Goal: Information Seeking & Learning: Check status

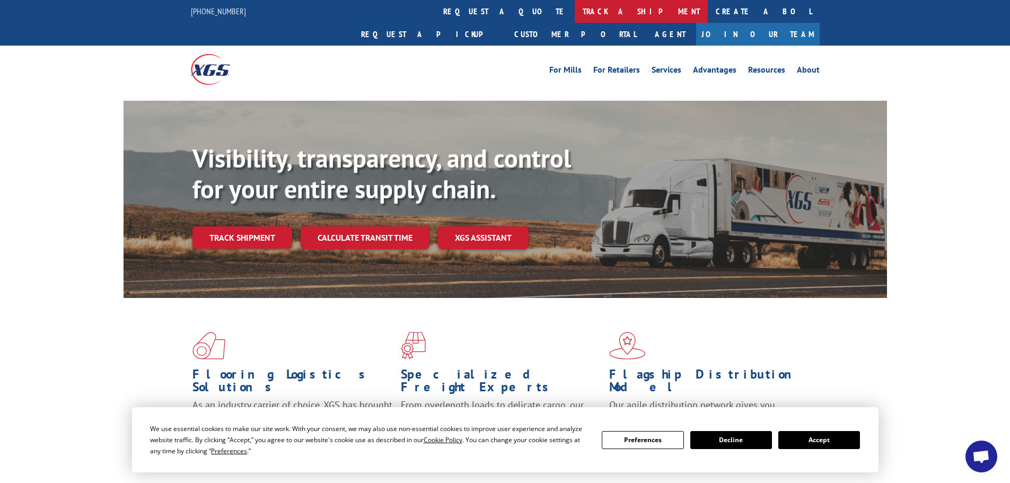
click at [575, 10] on link "track a shipment" at bounding box center [641, 11] width 133 height 23
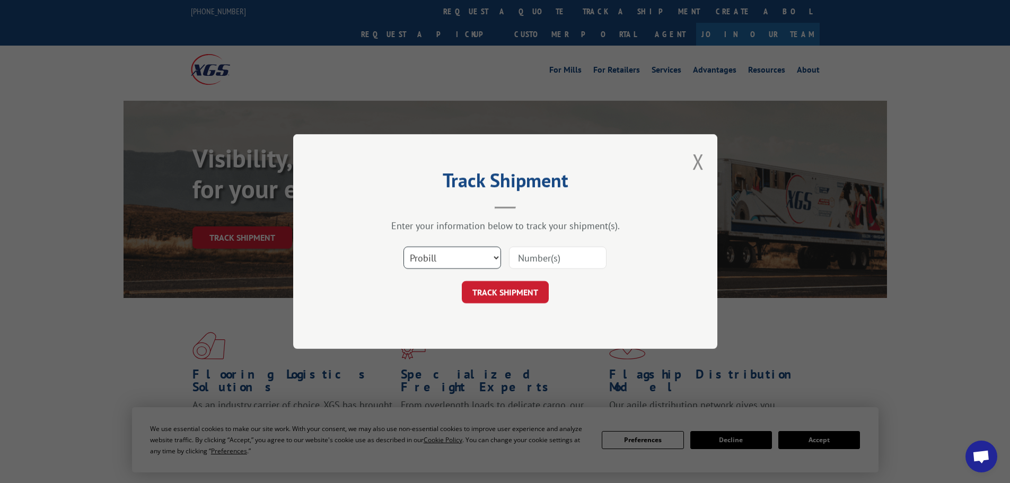
click at [456, 260] on select "Select category... Probill BOL PO" at bounding box center [452, 258] width 98 height 22
select select "bol"
click at [403, 247] on select "Select category... Probill BOL PO" at bounding box center [452, 258] width 98 height 22
paste input "7056663"
type input "7056663"
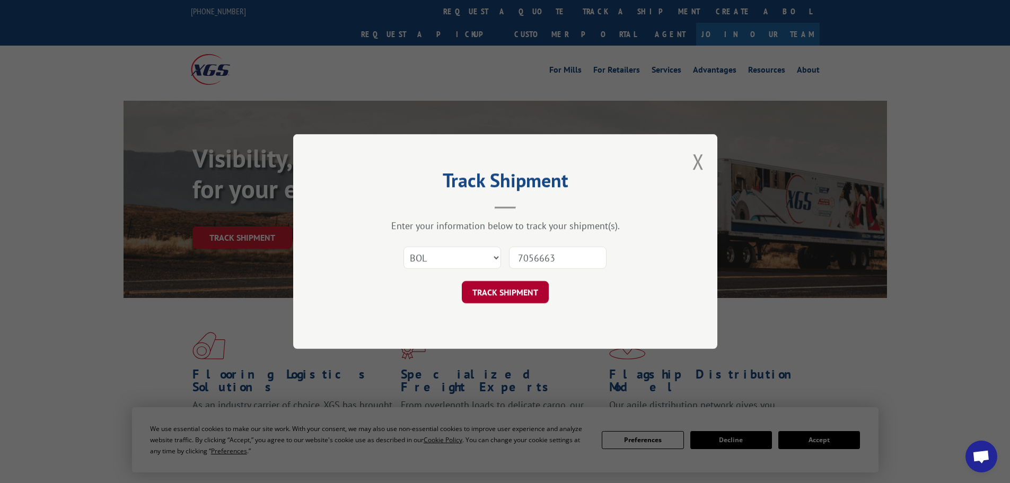
click at [514, 295] on button "TRACK SHIPMENT" at bounding box center [505, 292] width 87 height 22
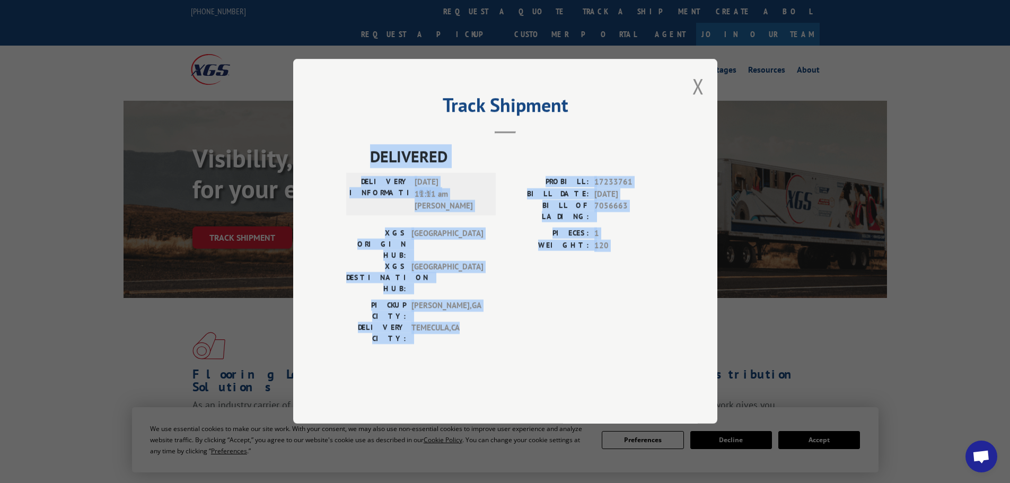
drag, startPoint x: 485, startPoint y: 311, endPoint x: 358, endPoint y: 188, distance: 176.6
click at [358, 188] on div "DELIVERED DELIVERY INFORMATION: [DATE] 11:11 am [PERSON_NAME] PROBILL: 17233761…" at bounding box center [505, 247] width 318 height 205
copy div "DELIVERED DELIVERY INFORMATION: [DATE] 11:11 am [PERSON_NAME] PROBILL: 17233761…"
click at [501, 264] on div "XGS ORIGIN HUB: TUNNEL HILL XGS DESTINATION HUB: [GEOGRAPHIC_DATA] PIECES: 1 WE…" at bounding box center [505, 264] width 318 height 72
drag, startPoint x: 464, startPoint y: 306, endPoint x: 359, endPoint y: 216, distance: 138.0
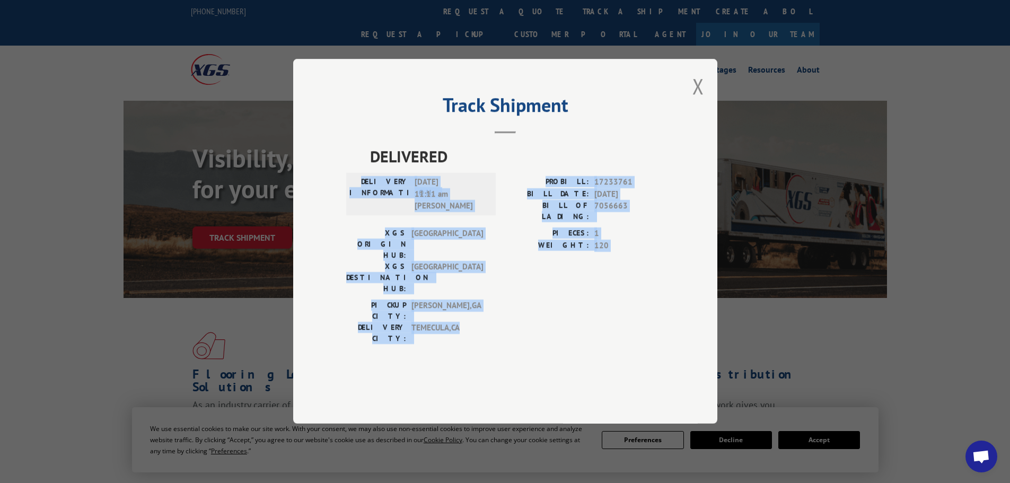
click at [359, 216] on div "DELIVERED DELIVERY INFORMATION: [DATE] 11:11 am [PERSON_NAME] PROBILL: 17233761…" at bounding box center [505, 247] width 318 height 205
click at [591, 223] on div "BILL OF LADING: 7056663" at bounding box center [584, 211] width 159 height 22
